Goal: Task Accomplishment & Management: Use online tool/utility

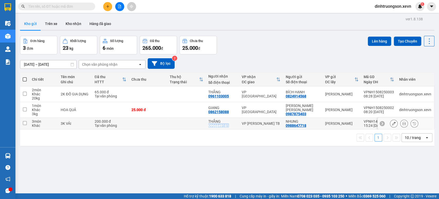
drag, startPoint x: 232, startPoint y: 126, endPoint x: 207, endPoint y: 127, distance: 25.0
click at [207, 127] on td "THẮNG 0966849181" at bounding box center [222, 124] width 33 height 12
checkbox input "true"
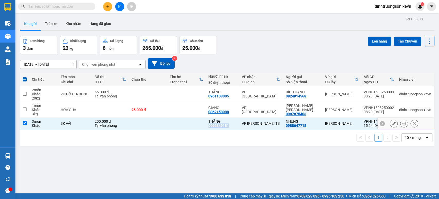
copy div "0966849181"
click at [48, 7] on input "text" at bounding box center [58, 7] width 61 height 6
paste input "0966849181"
type input "0966849181"
click at [130, 126] on td at bounding box center [148, 124] width 38 height 12
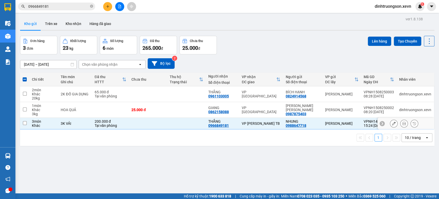
checkbox input "false"
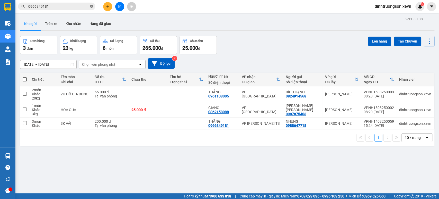
click at [91, 7] on icon "close-circle" at bounding box center [91, 6] width 3 height 3
click at [119, 6] on icon "file-add" at bounding box center [120, 7] width 4 height 4
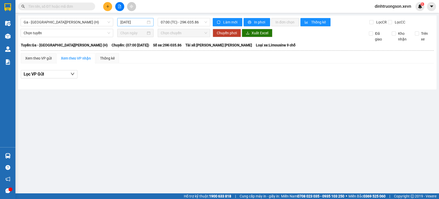
click at [146, 23] on div "15/08/2025" at bounding box center [135, 22] width 30 height 6
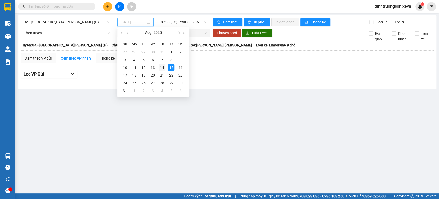
click at [163, 68] on div "14" at bounding box center [162, 67] width 6 height 6
type input "14/08/2025"
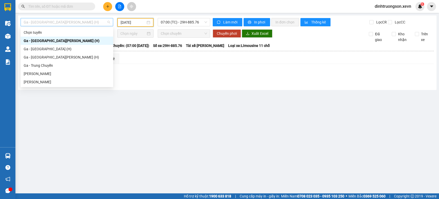
click at [82, 22] on span "Ga - Thái Bình (H)" at bounding box center [67, 22] width 86 height 8
click at [64, 55] on div "Ga - Ninh Bình (H)" at bounding box center [67, 57] width 86 height 6
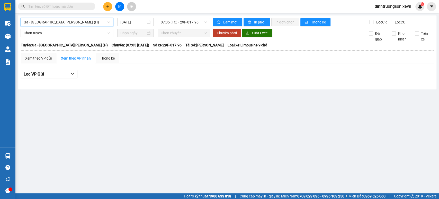
click at [176, 22] on span "07:05 (TC) - 29F-017.96" at bounding box center [184, 22] width 46 height 8
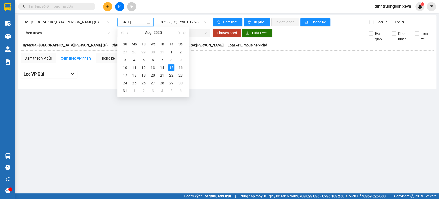
click at [130, 22] on input "15/08/2025" at bounding box center [132, 22] width 25 height 6
click at [163, 70] on div "14" at bounding box center [162, 67] width 6 height 6
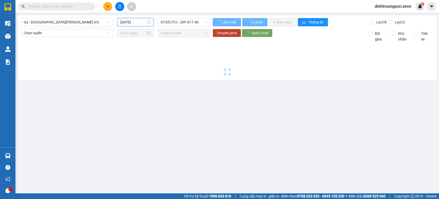
type input "14/08/2025"
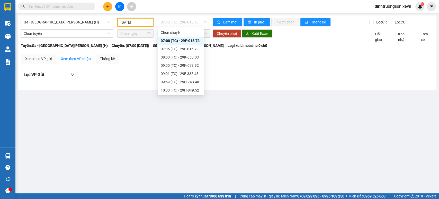
click at [176, 22] on span "07:00 (TC) - 29F-015.73" at bounding box center [184, 22] width 46 height 8
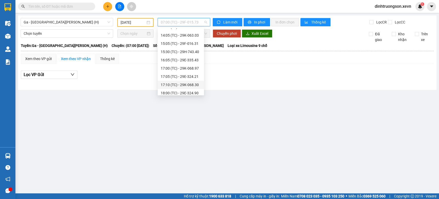
scroll to position [132, 0]
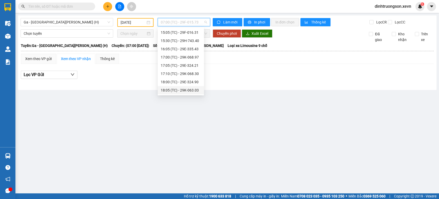
click at [180, 88] on div "18:05 (TC) - 29K-063.03" at bounding box center [181, 90] width 40 height 6
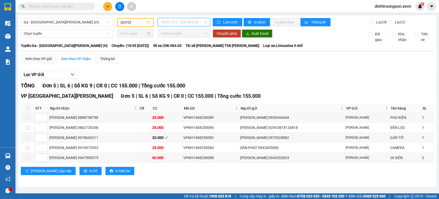
click at [183, 20] on span "18:05 (TC) - 29K-063.03" at bounding box center [184, 22] width 46 height 8
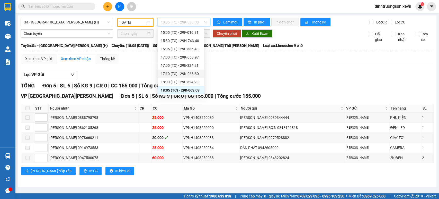
click at [181, 72] on div "17:10 (TC) - 29K-068.30" at bounding box center [181, 74] width 40 height 6
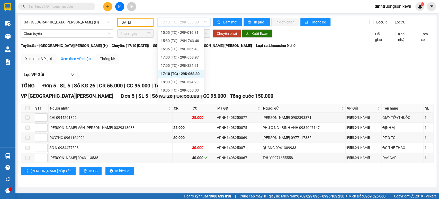
click at [181, 21] on span "17:10 (TC) - 29K-068.30" at bounding box center [184, 22] width 46 height 8
click at [179, 39] on div "15:30 (TC) - 29H-743.40" at bounding box center [181, 41] width 40 height 6
